Goal: Information Seeking & Learning: Compare options

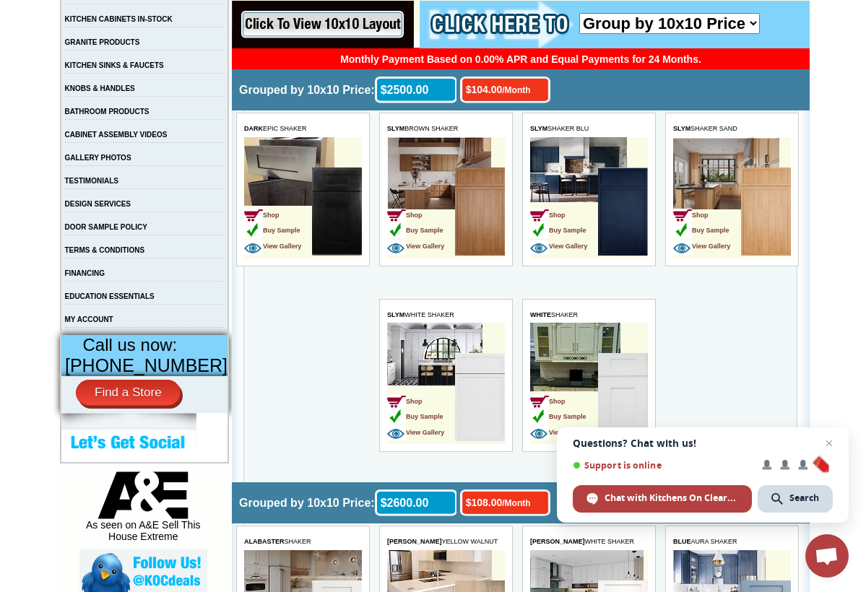
scroll to position [311, 0]
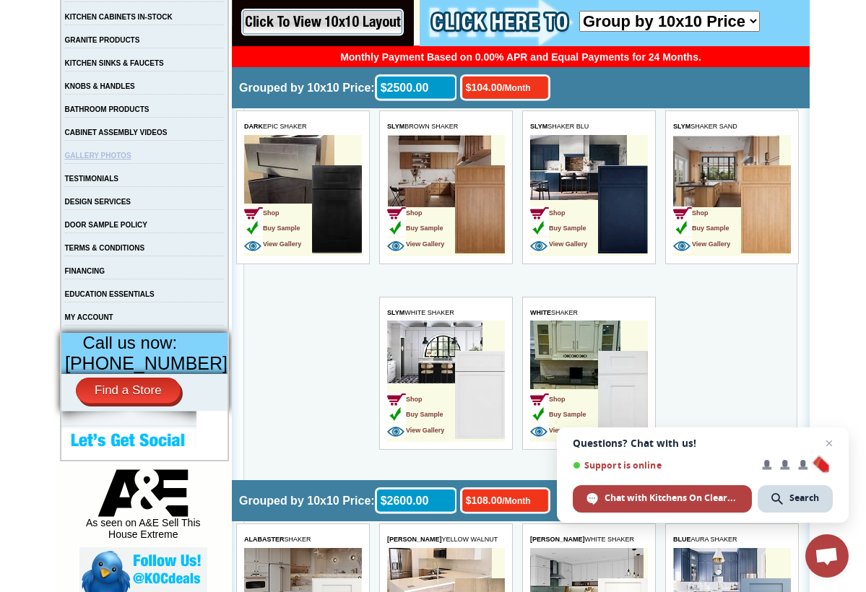
click at [131, 160] on link "GALLERY PHOTOS" at bounding box center [98, 156] width 66 height 8
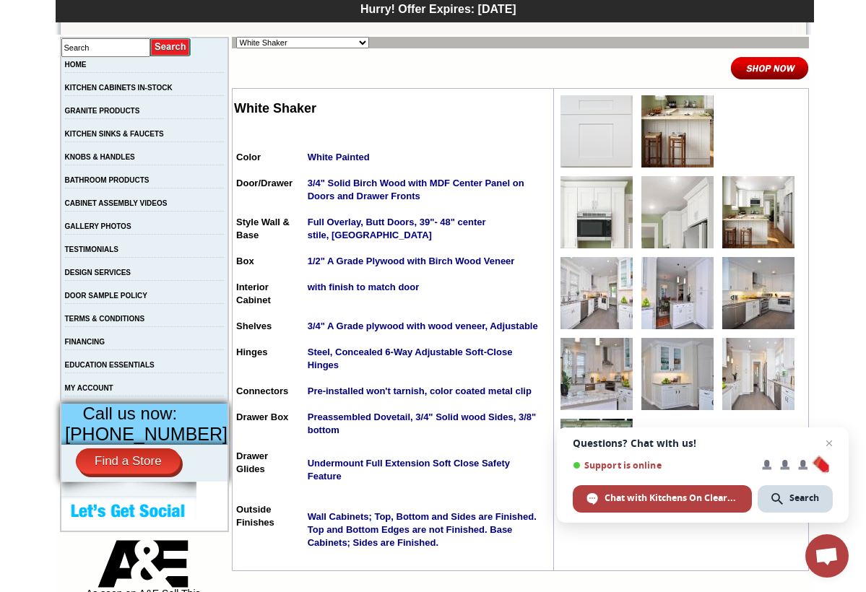
scroll to position [239, 0]
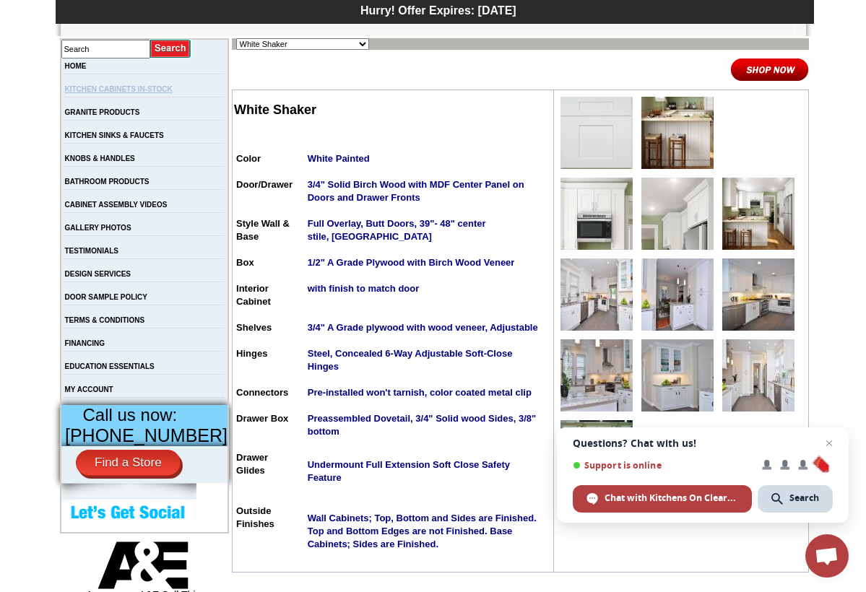
click at [173, 91] on link "KITCHEN CABINETS IN-STOCK" at bounding box center [119, 89] width 108 height 8
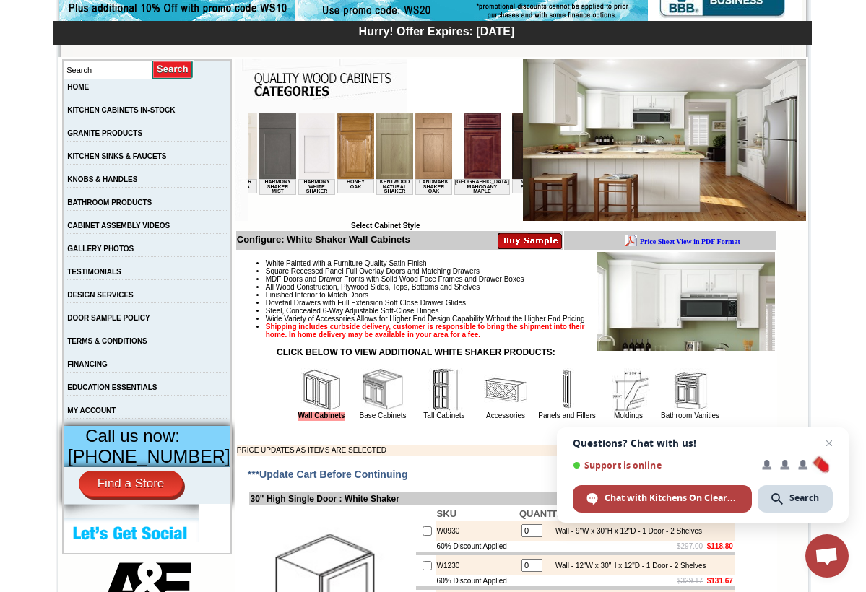
scroll to position [0, 1172]
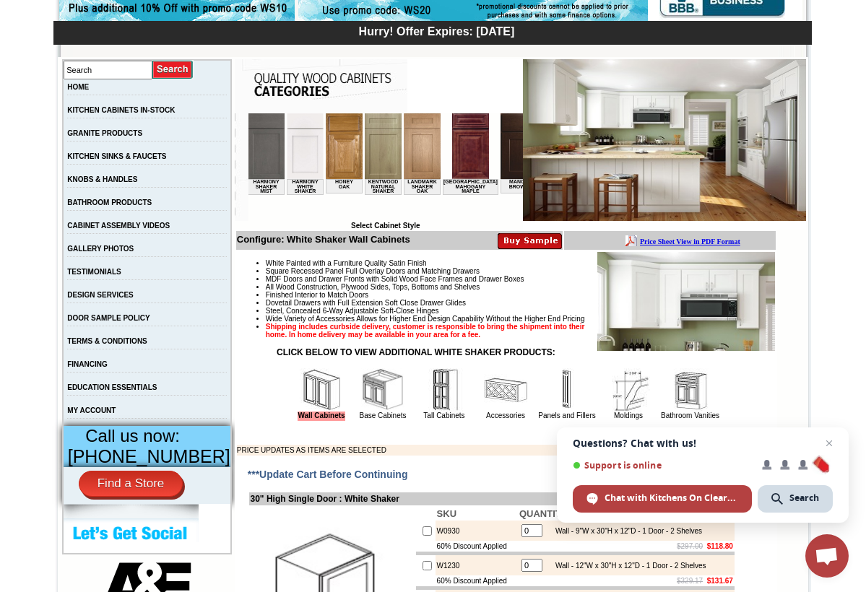
click at [403, 157] on img at bounding box center [421, 146] width 37 height 66
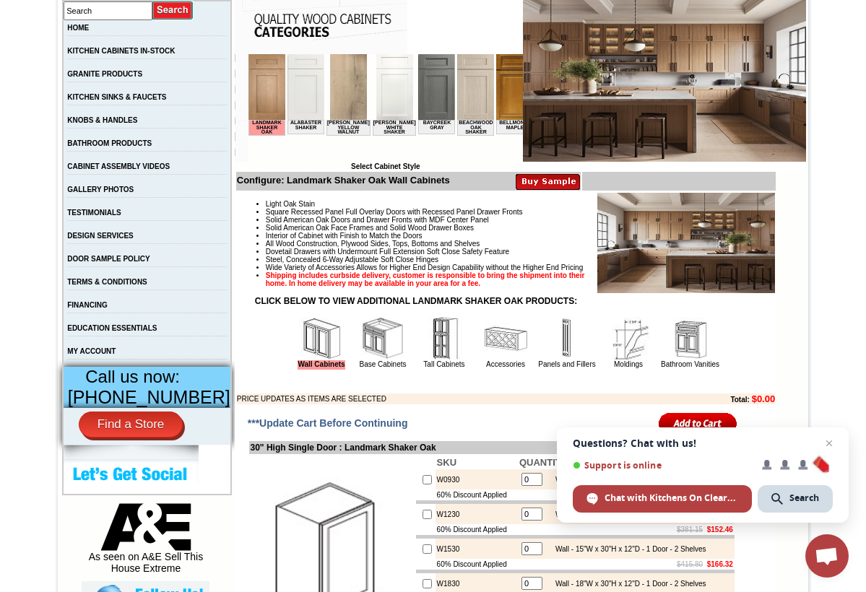
scroll to position [278, 0]
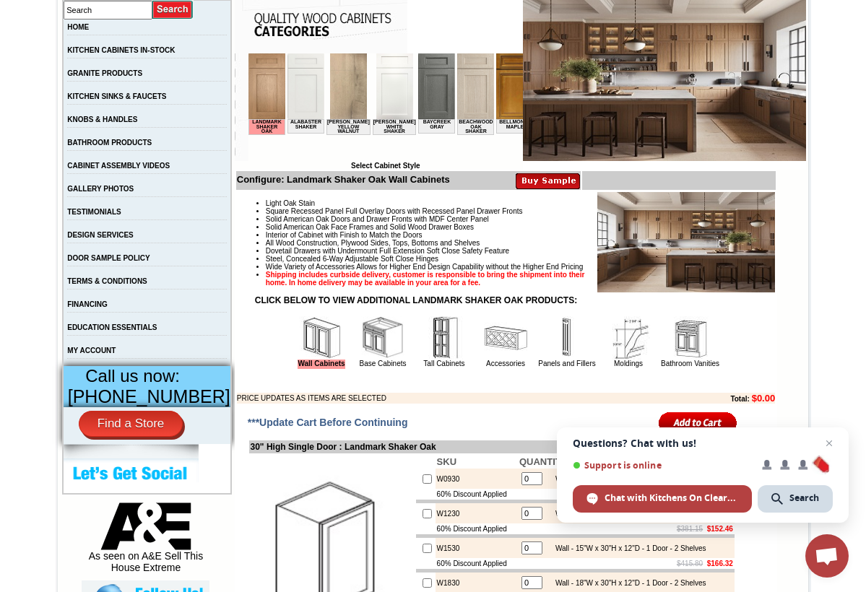
click at [687, 77] on img at bounding box center [664, 80] width 283 height 162
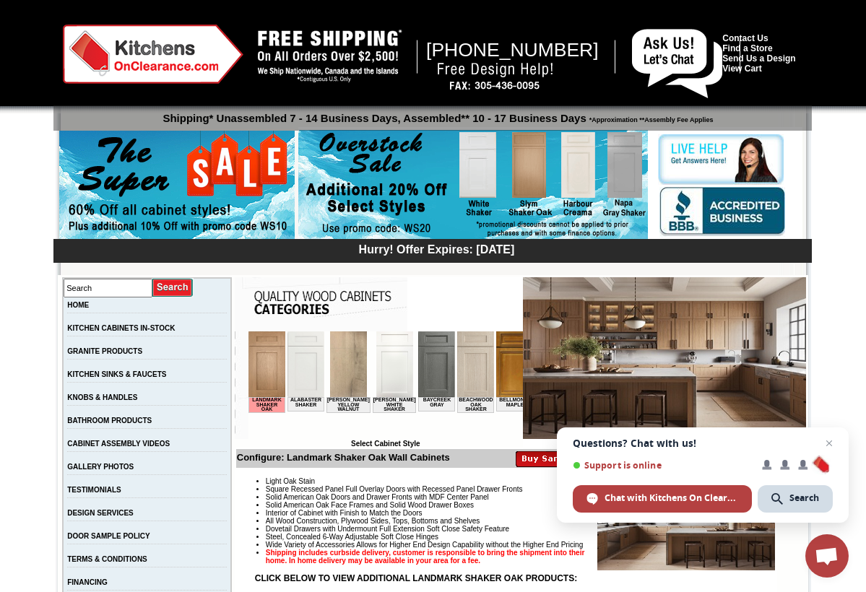
scroll to position [0, 0]
click at [711, 318] on img at bounding box center [664, 358] width 283 height 162
click at [830, 446] on span "Close chat" at bounding box center [829, 444] width 18 height 18
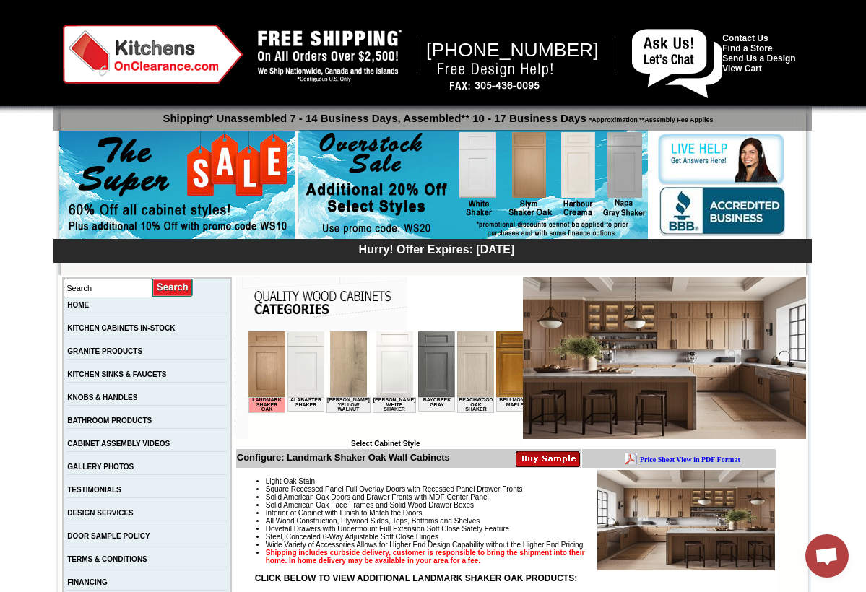
click at [272, 371] on img at bounding box center [266, 364] width 37 height 66
click at [344, 361] on img at bounding box center [347, 364] width 37 height 66
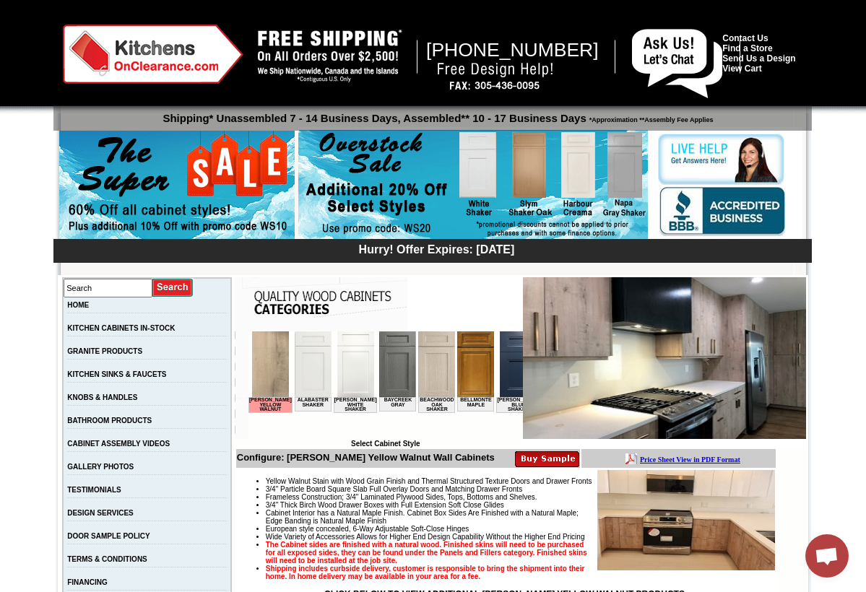
click at [258, 368] on img at bounding box center [269, 364] width 37 height 66
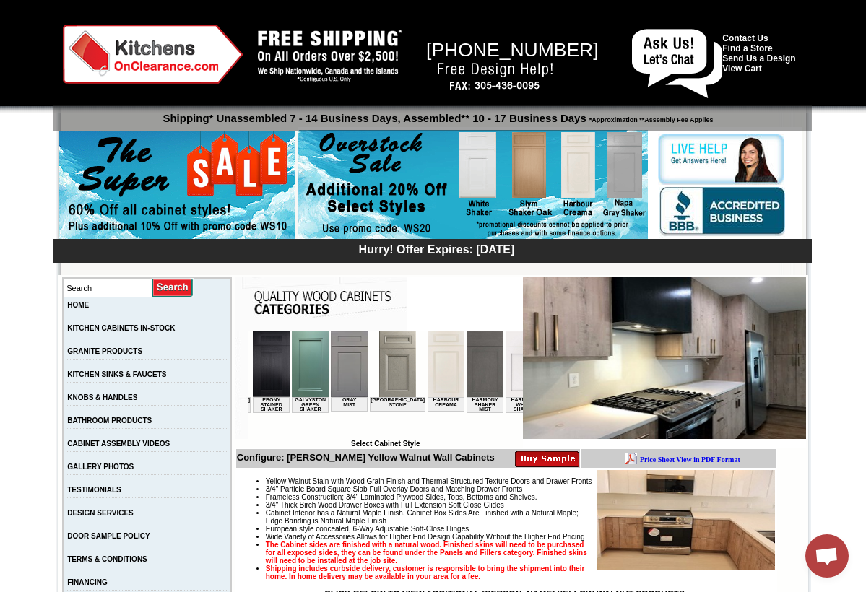
scroll to position [0, 912]
click at [546, 365] on img at bounding box center [564, 364] width 37 height 66
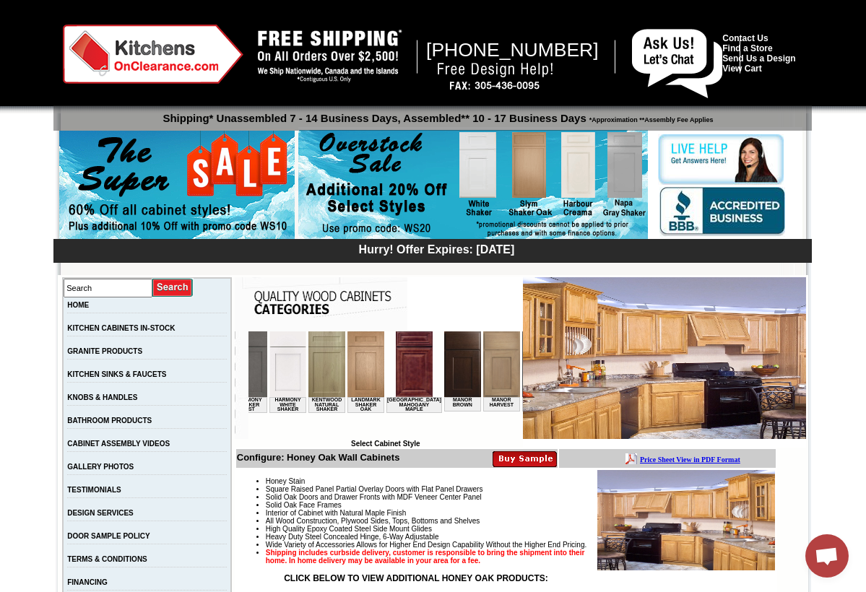
scroll to position [0, 1186]
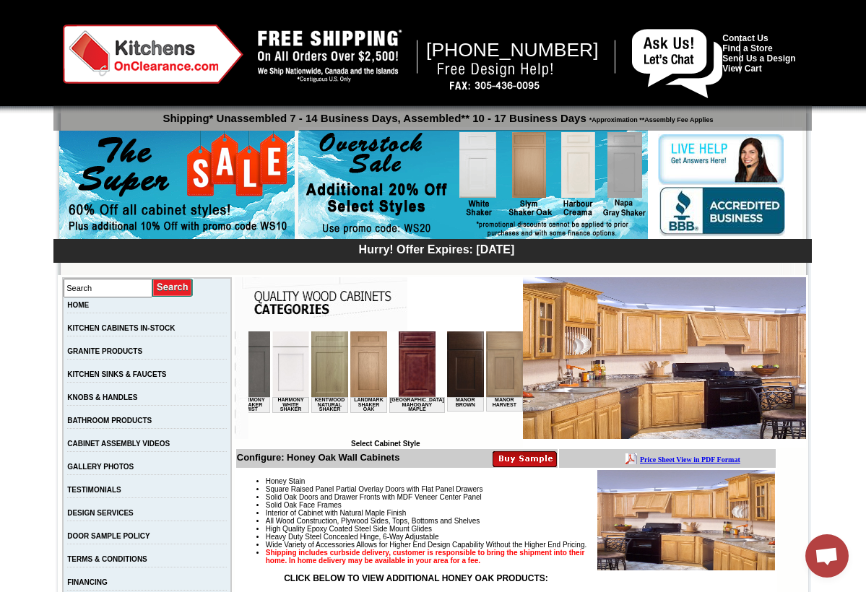
click at [349, 368] on img at bounding box center [367, 364] width 37 height 66
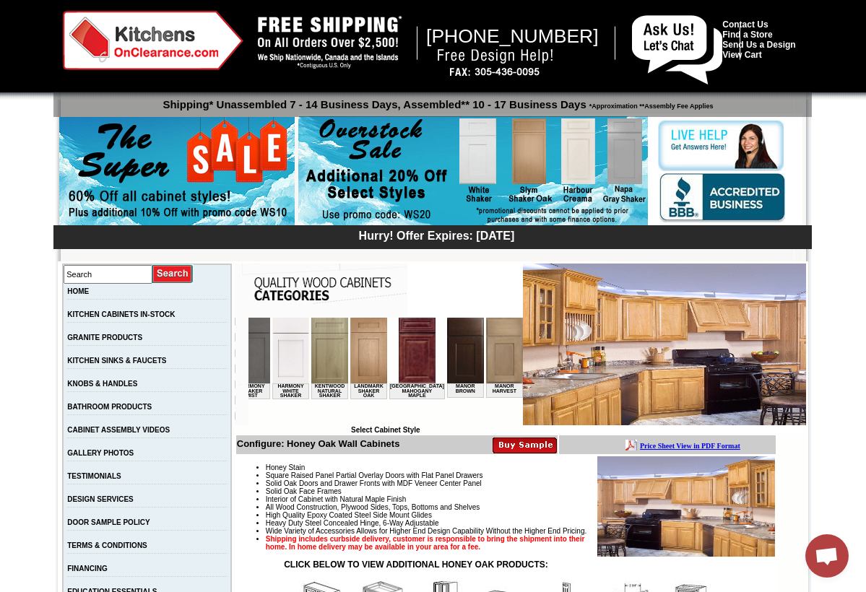
scroll to position [17, 0]
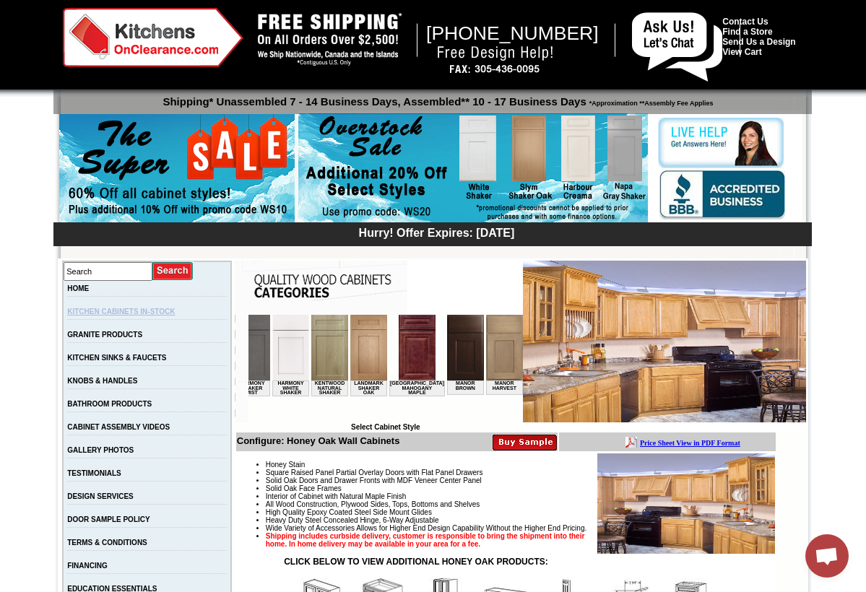
click at [157, 309] on link "KITCHEN CABINETS IN-STOCK" at bounding box center [121, 312] width 108 height 8
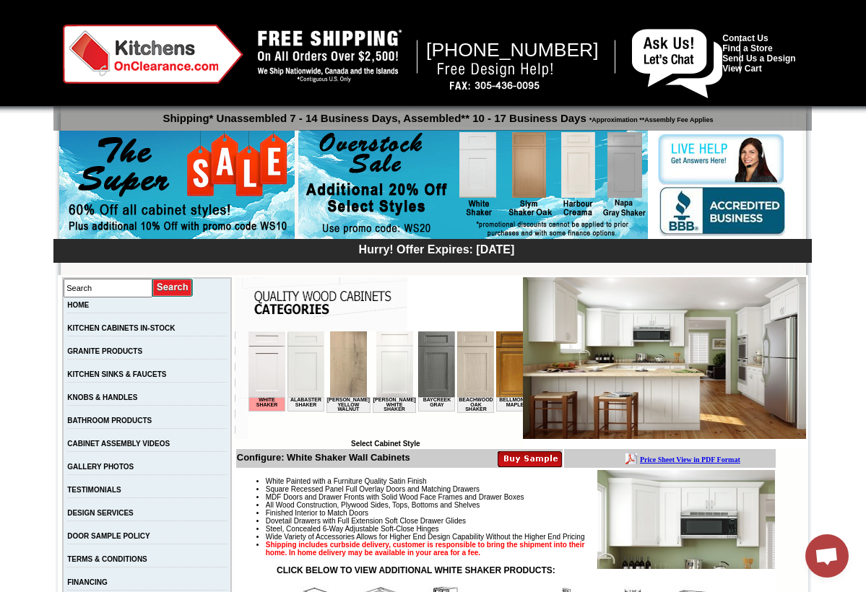
click at [575, 170] on img at bounding box center [472, 185] width 349 height 110
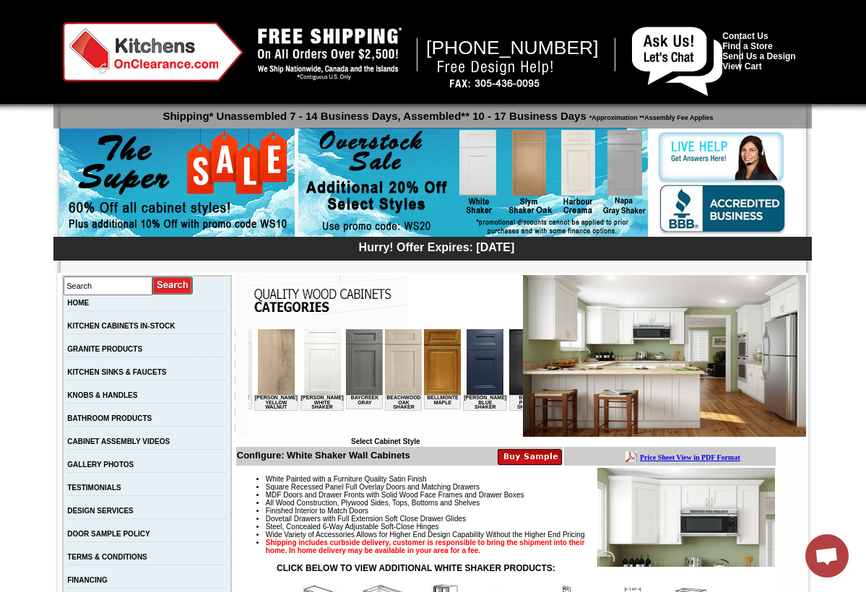
scroll to position [0, 76]
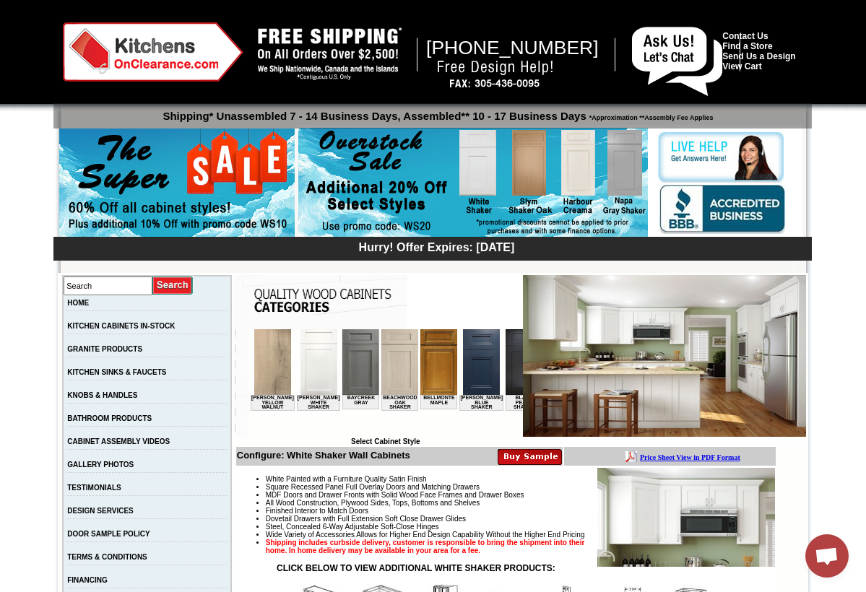
click at [433, 364] on img at bounding box center [438, 362] width 37 height 66
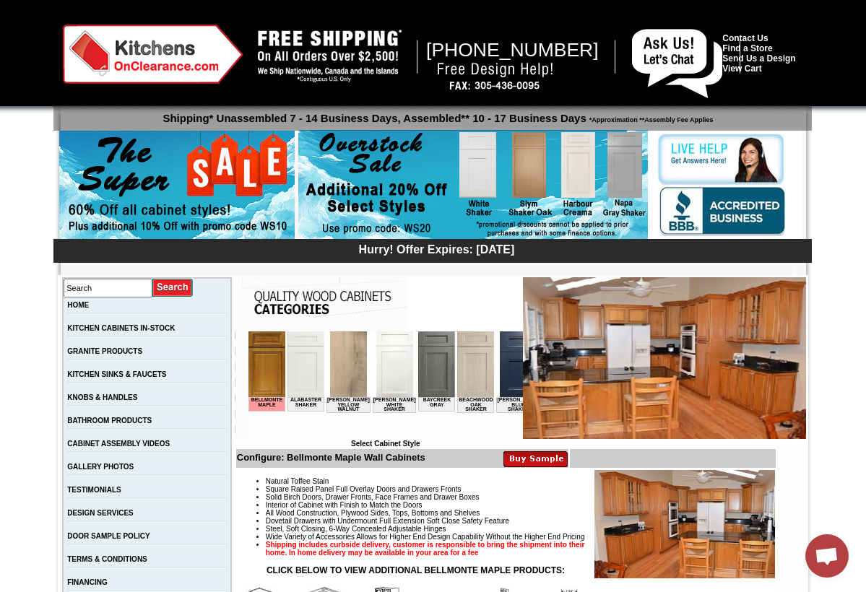
click at [456, 377] on img at bounding box center [474, 364] width 37 height 66
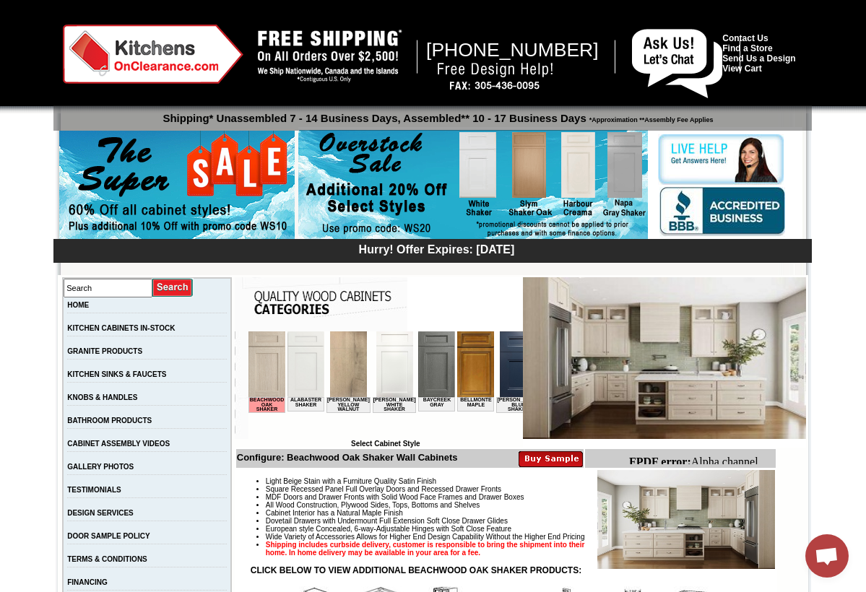
click at [651, 357] on img at bounding box center [664, 358] width 283 height 162
